Goal: Navigation & Orientation: Go to known website

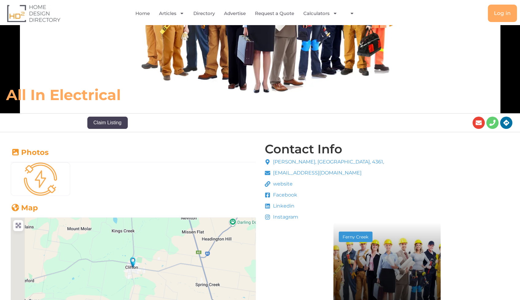
click at [283, 186] on span "website" at bounding box center [281, 183] width 21 height 7
click at [266, 183] on icon at bounding box center [268, 184] width 6 height 6
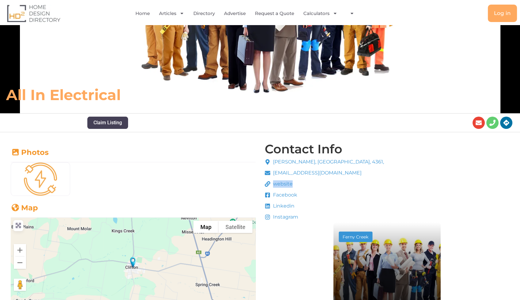
click at [267, 183] on icon at bounding box center [268, 184] width 6 height 6
click at [268, 183] on icon at bounding box center [268, 184] width 6 height 6
click at [285, 184] on span "website" at bounding box center [281, 183] width 21 height 7
click at [285, 183] on span "website" at bounding box center [281, 183] width 21 height 7
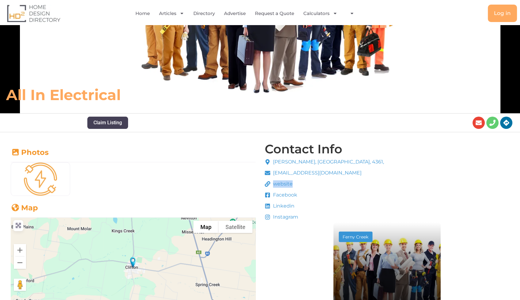
click at [286, 183] on span "website" at bounding box center [281, 183] width 21 height 7
click at [287, 184] on span "website" at bounding box center [281, 183] width 21 height 7
